Goal: Navigation & Orientation: Find specific page/section

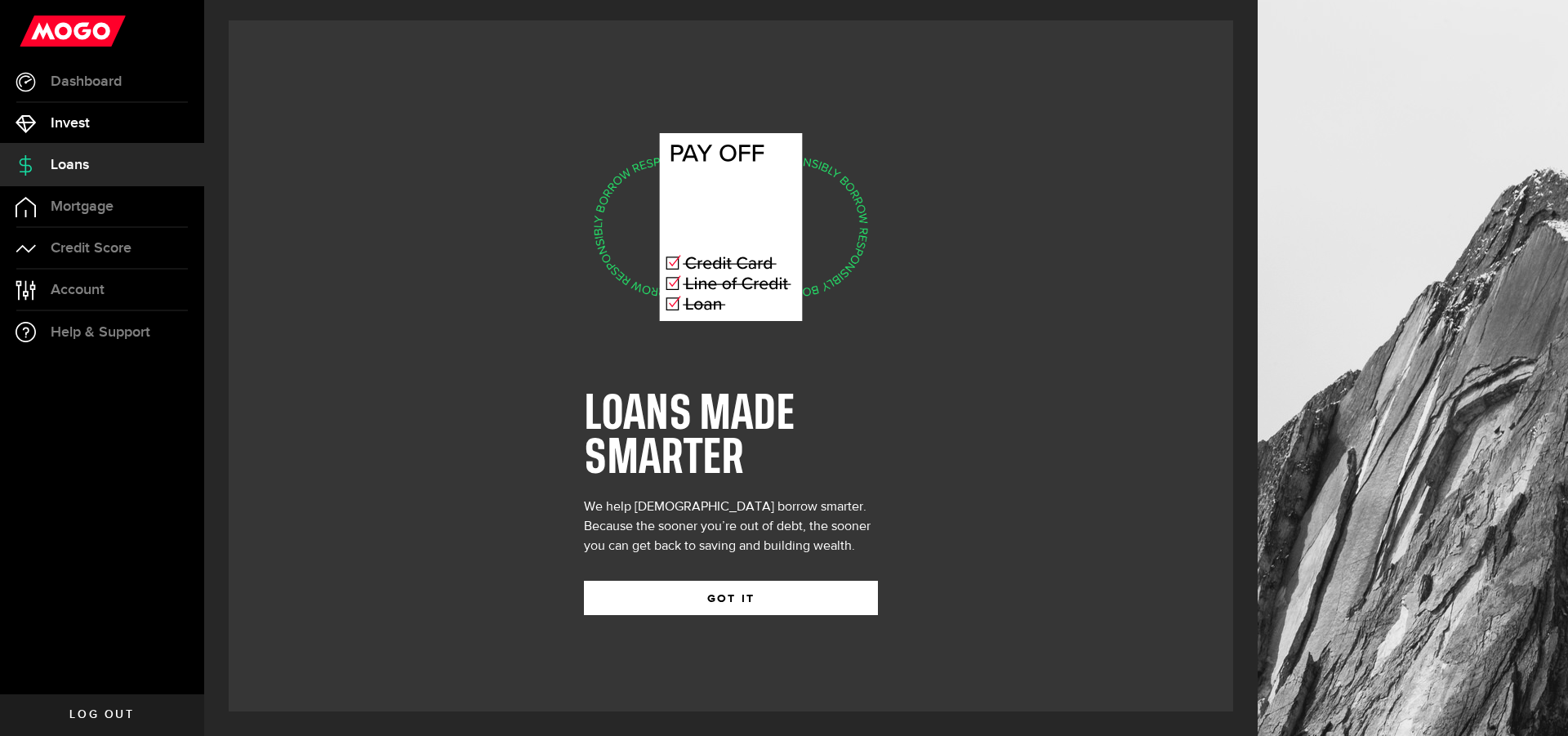
click at [61, 123] on span "Invest" at bounding box center [69, 123] width 39 height 15
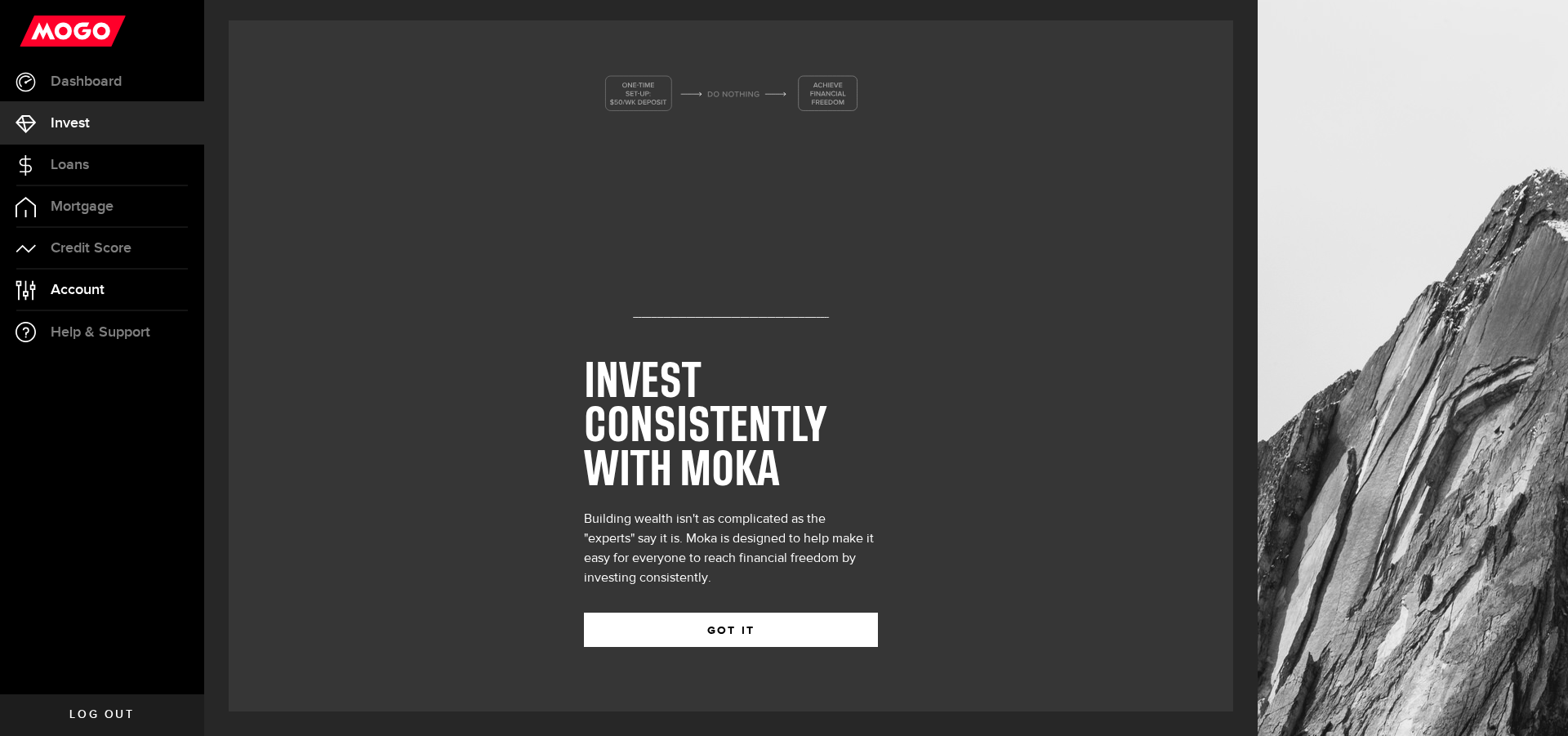
click at [69, 294] on span "Account" at bounding box center [77, 290] width 54 height 15
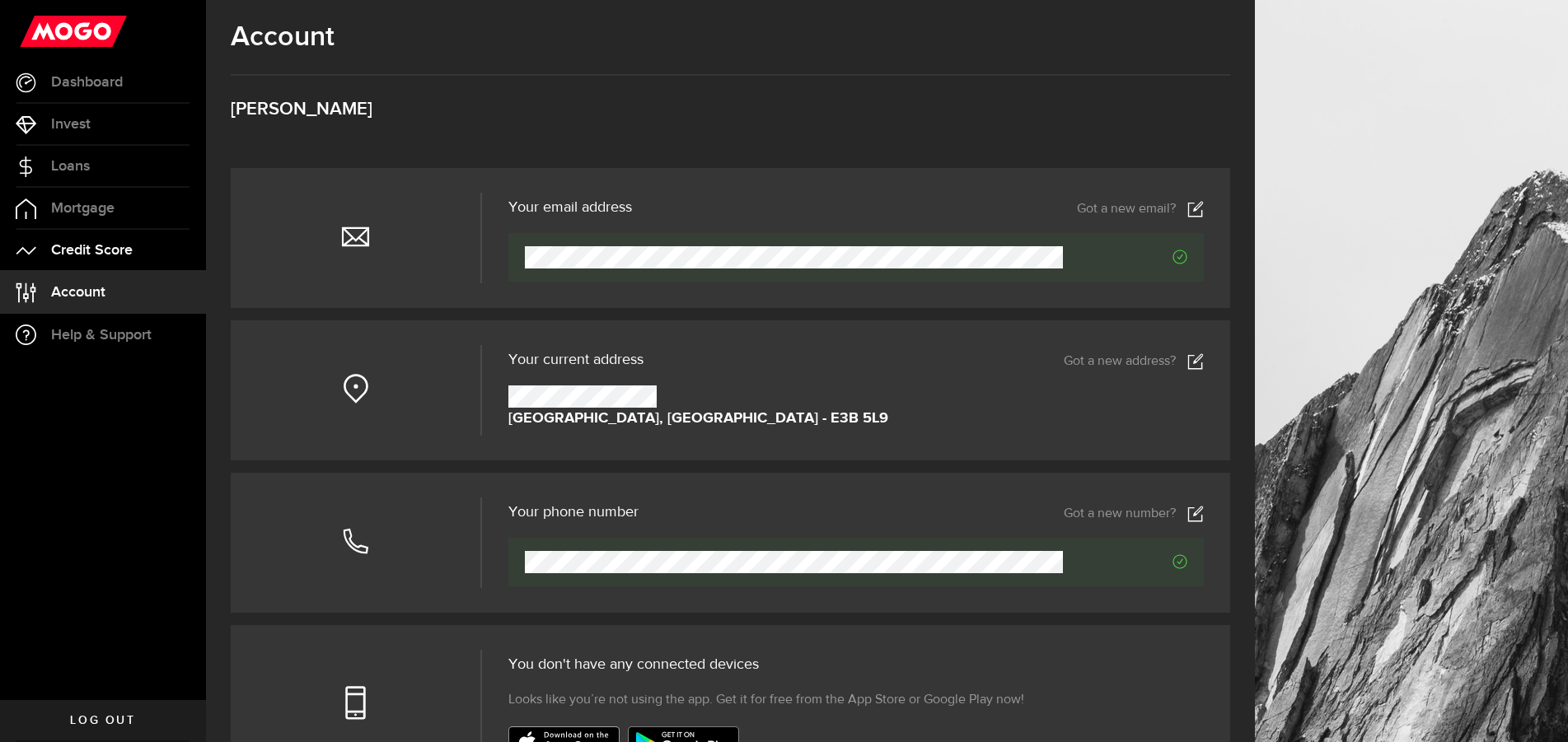
click at [87, 252] on span "Credit Score" at bounding box center [91, 251] width 81 height 15
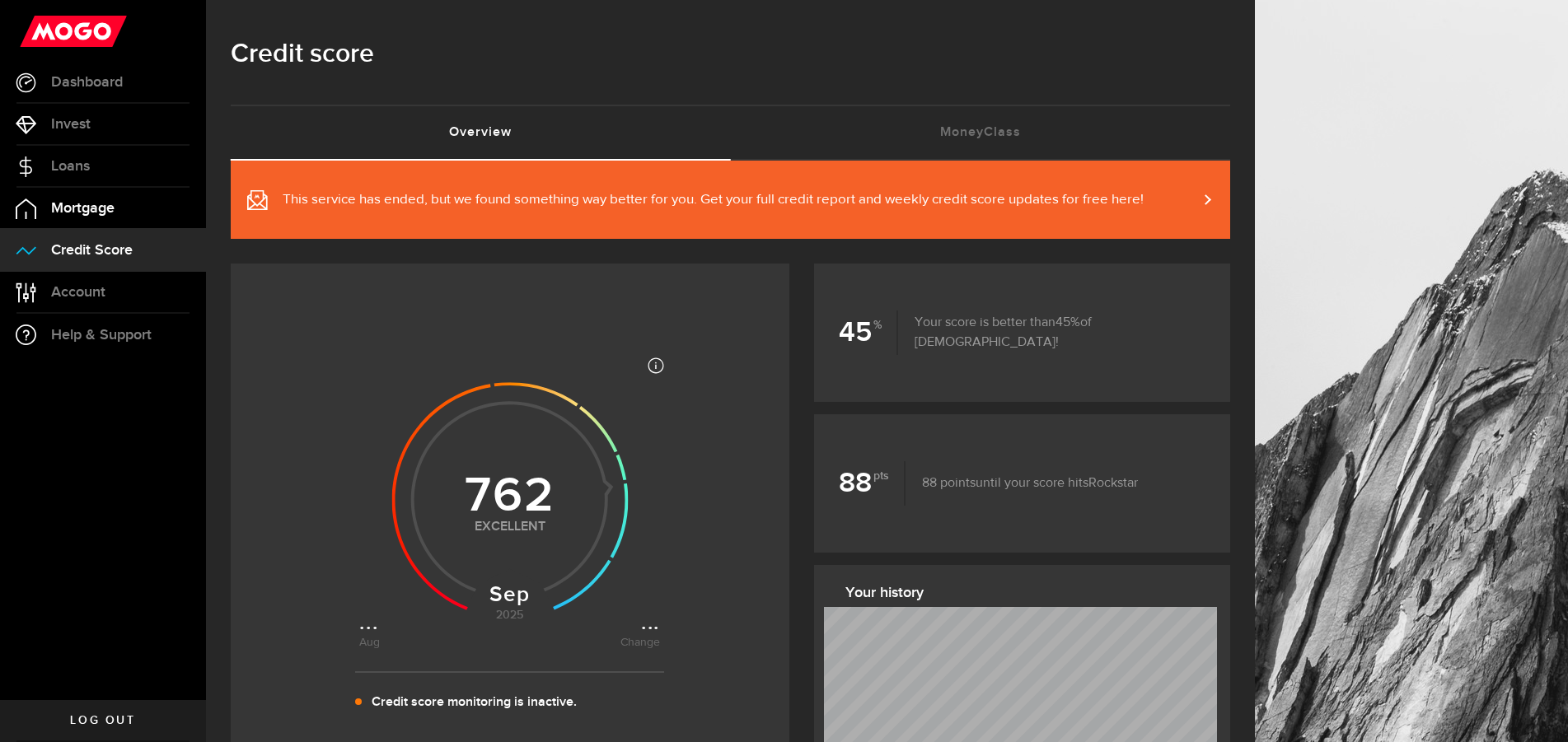
click at [88, 205] on span "Mortgage" at bounding box center [82, 208] width 64 height 15
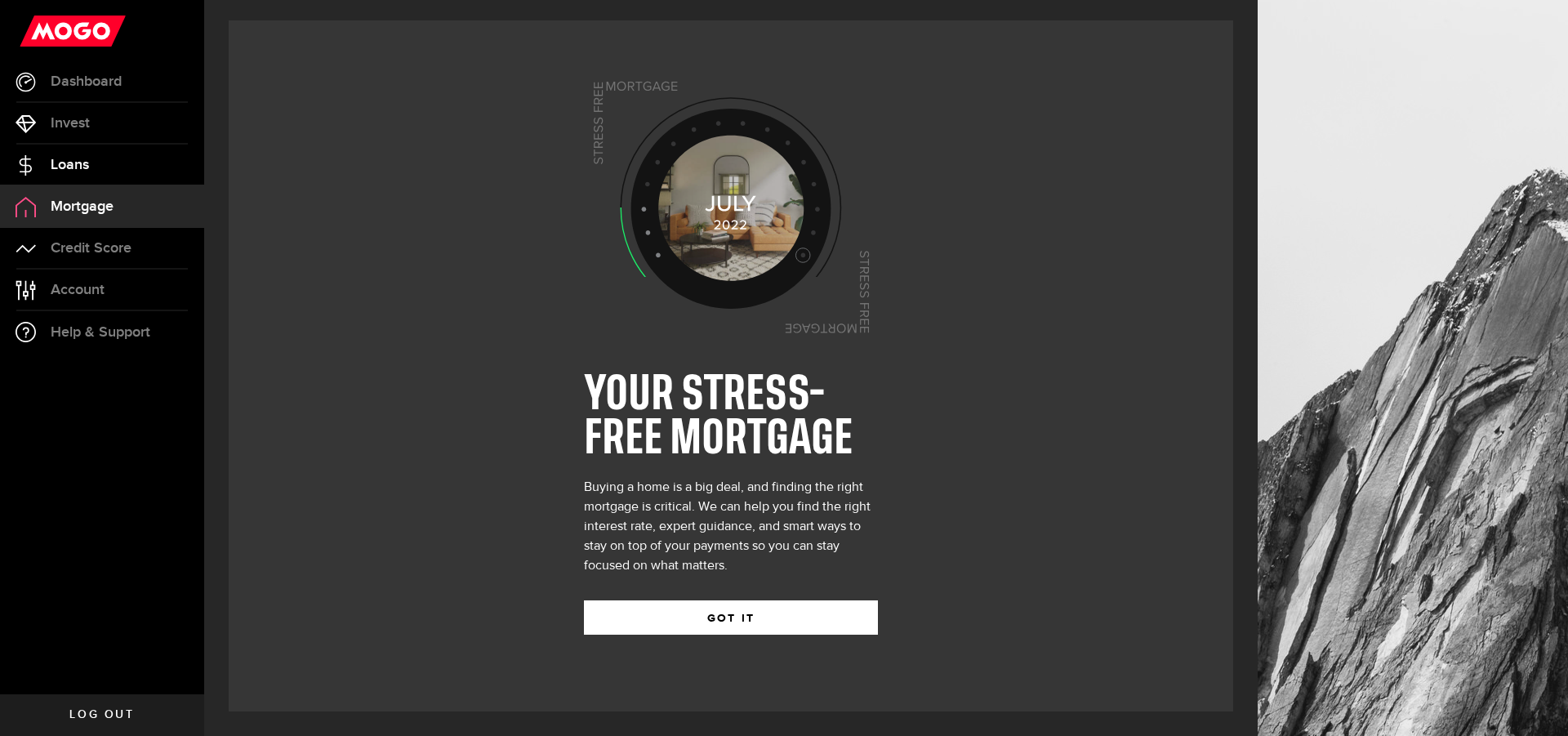
click at [76, 168] on span "Loans" at bounding box center [69, 165] width 38 height 15
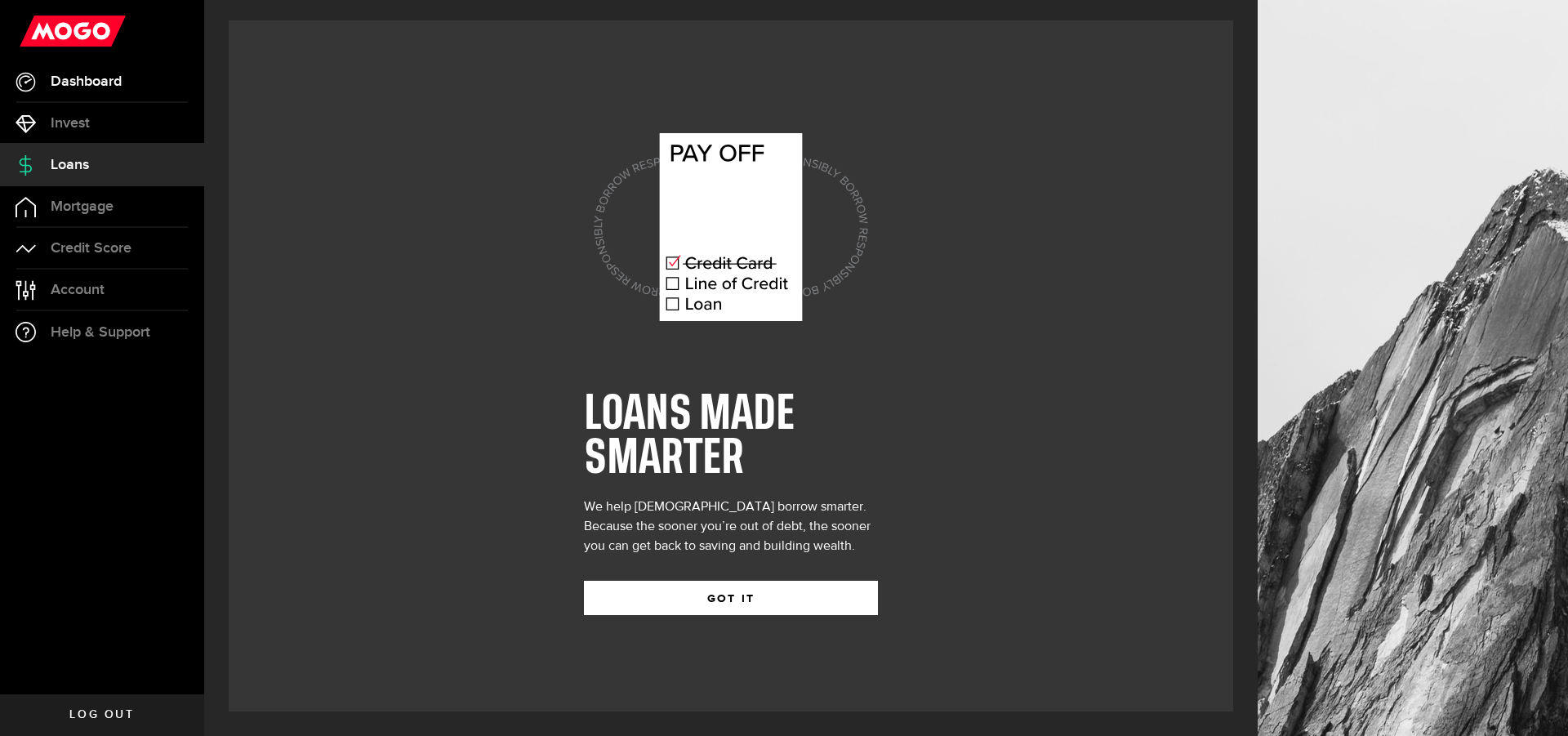
click at [86, 81] on span "Dashboard" at bounding box center [86, 81] width 71 height 15
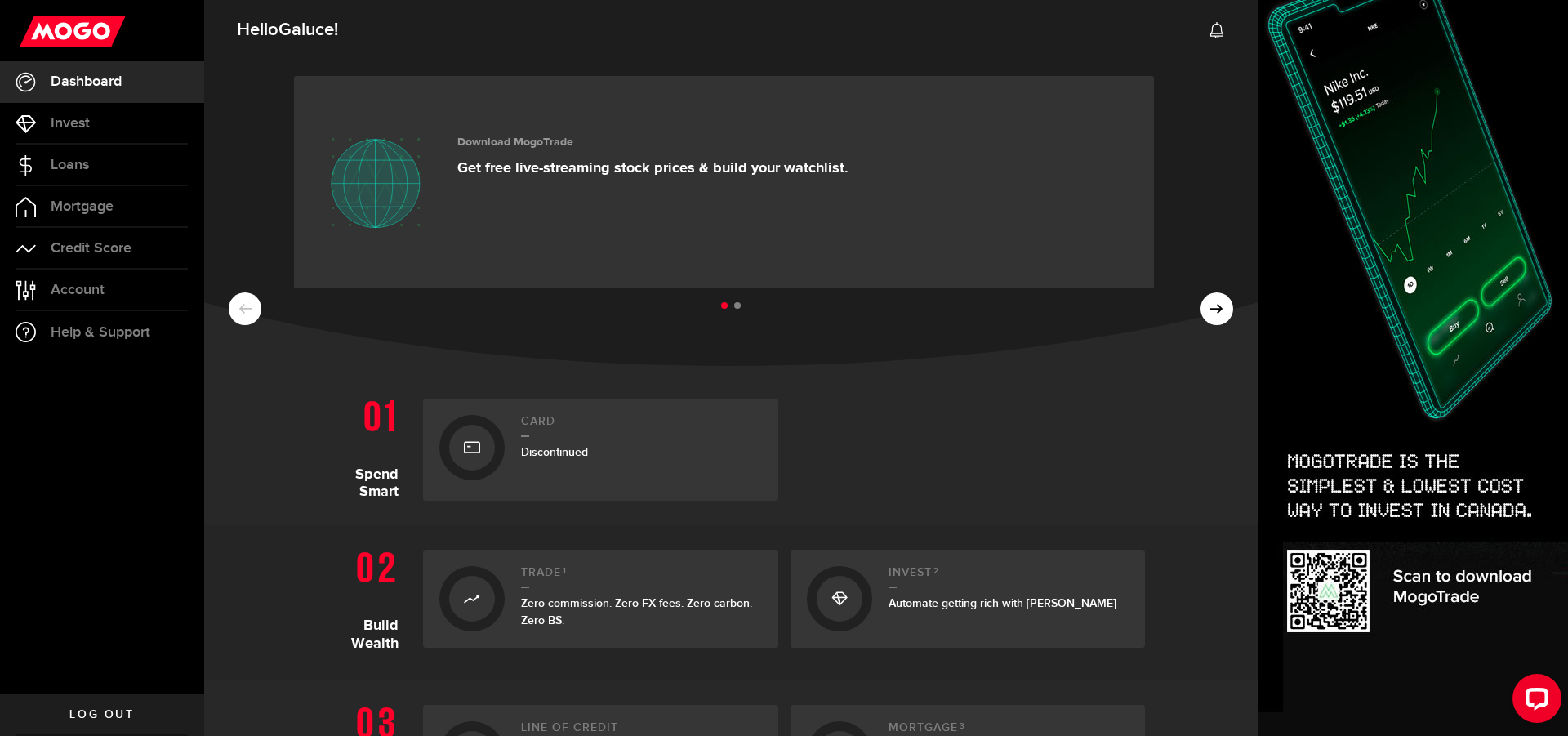
click at [534, 449] on span "Discontinued" at bounding box center [554, 452] width 67 height 14
click at [466, 445] on icon at bounding box center [472, 447] width 16 height 27
click at [1209, 308] on ul at bounding box center [730, 305] width 1004 height 21
click at [1203, 311] on ul at bounding box center [730, 305] width 1004 height 21
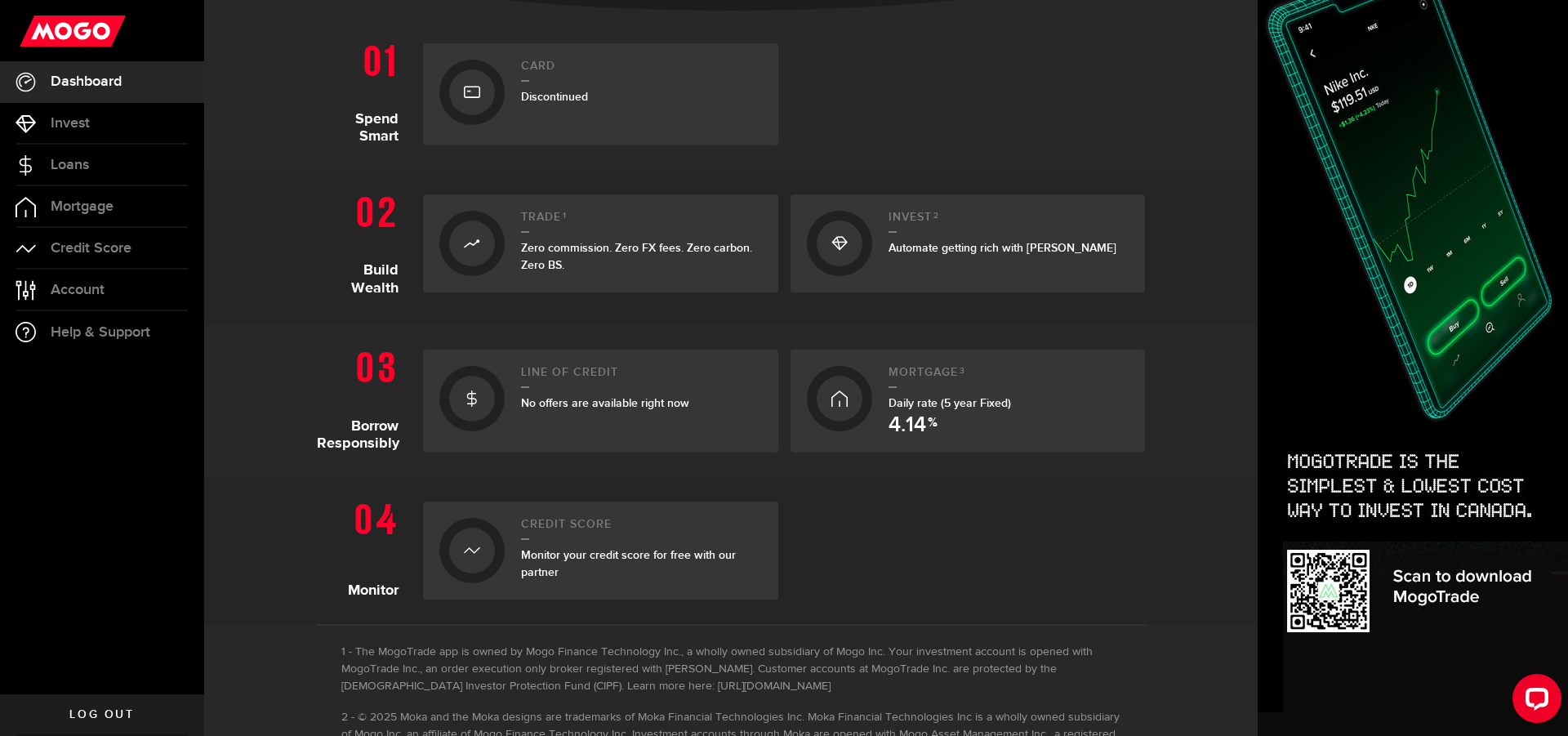
scroll to position [392, 0]
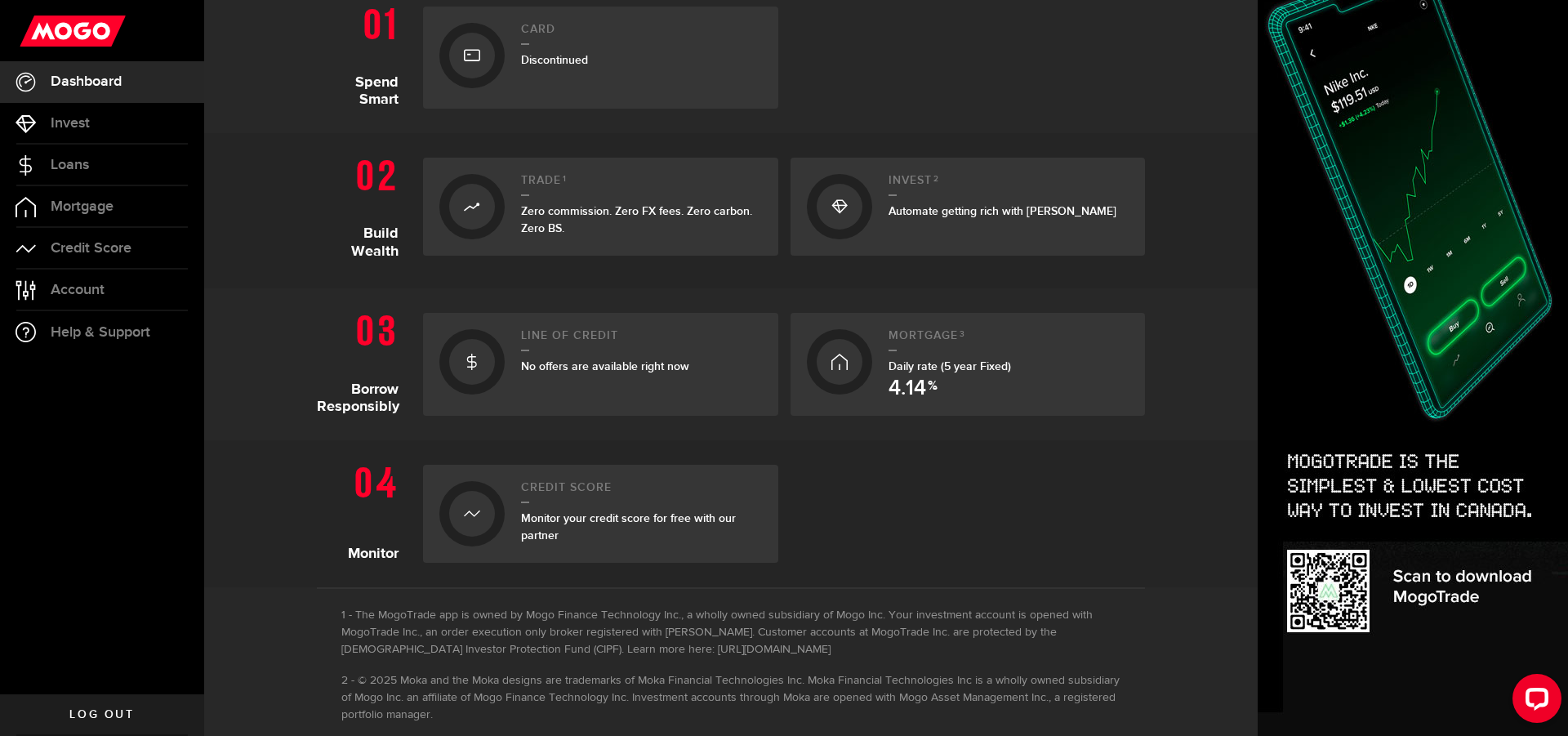
click at [624, 363] on span "No offers are available right now" at bounding box center [605, 366] width 168 height 14
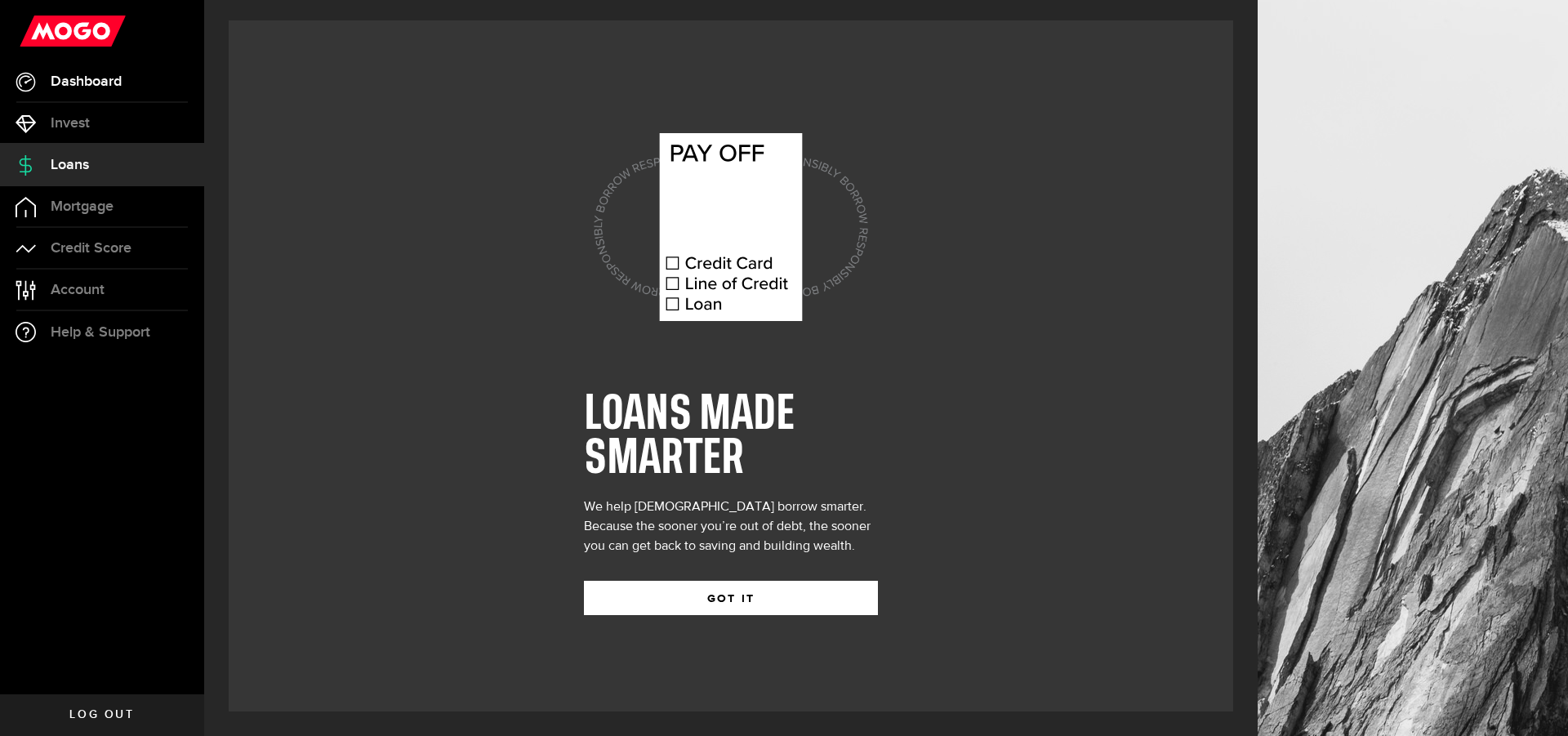
click at [90, 88] on span "Dashboard" at bounding box center [86, 81] width 71 height 15
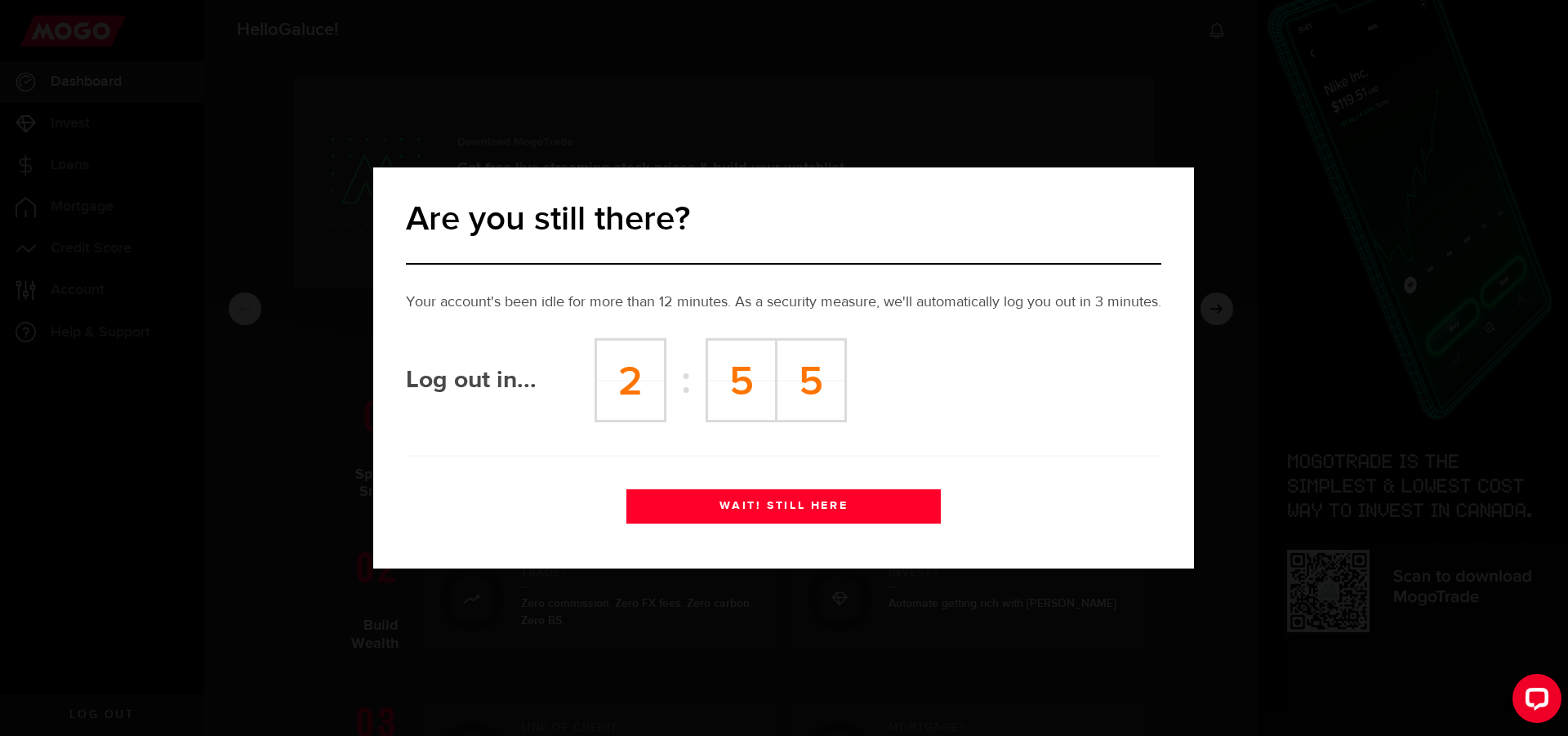
click at [774, 501] on button "WAIT! STILL HERE" at bounding box center [783, 507] width 314 height 35
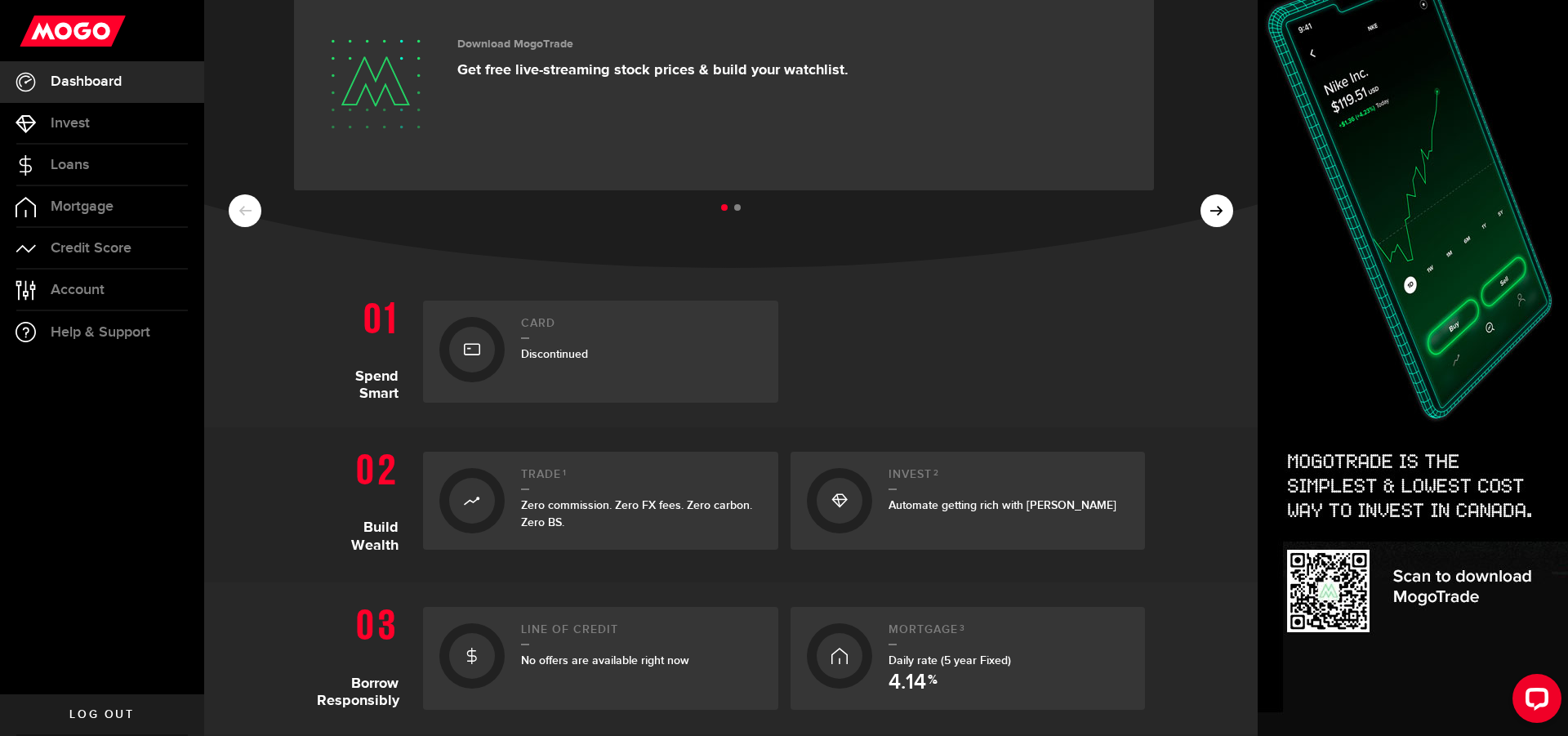
scroll to position [196, 0]
